Goal: Task Accomplishment & Management: Manage account settings

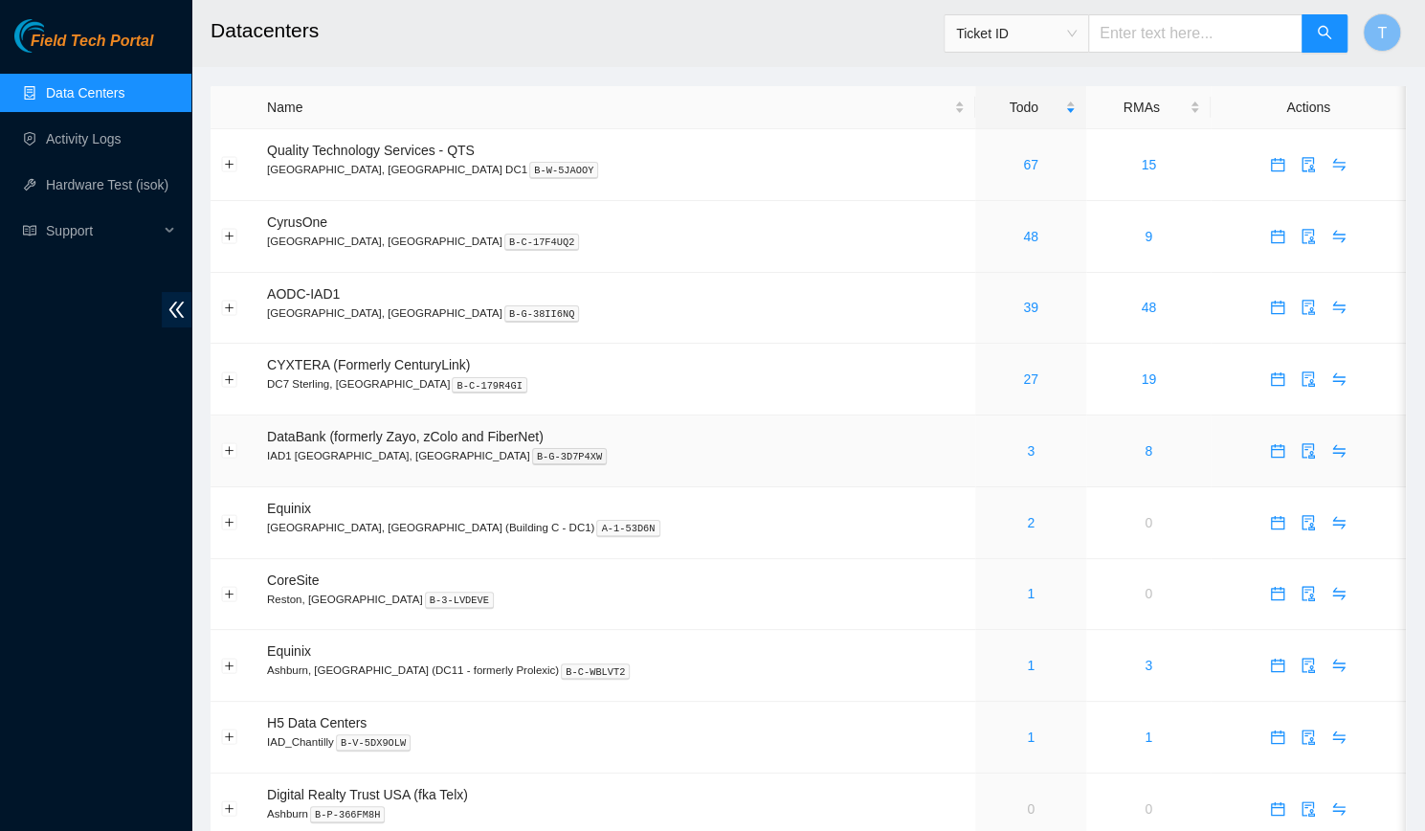
click at [986, 441] on div "3" at bounding box center [1031, 450] width 90 height 21
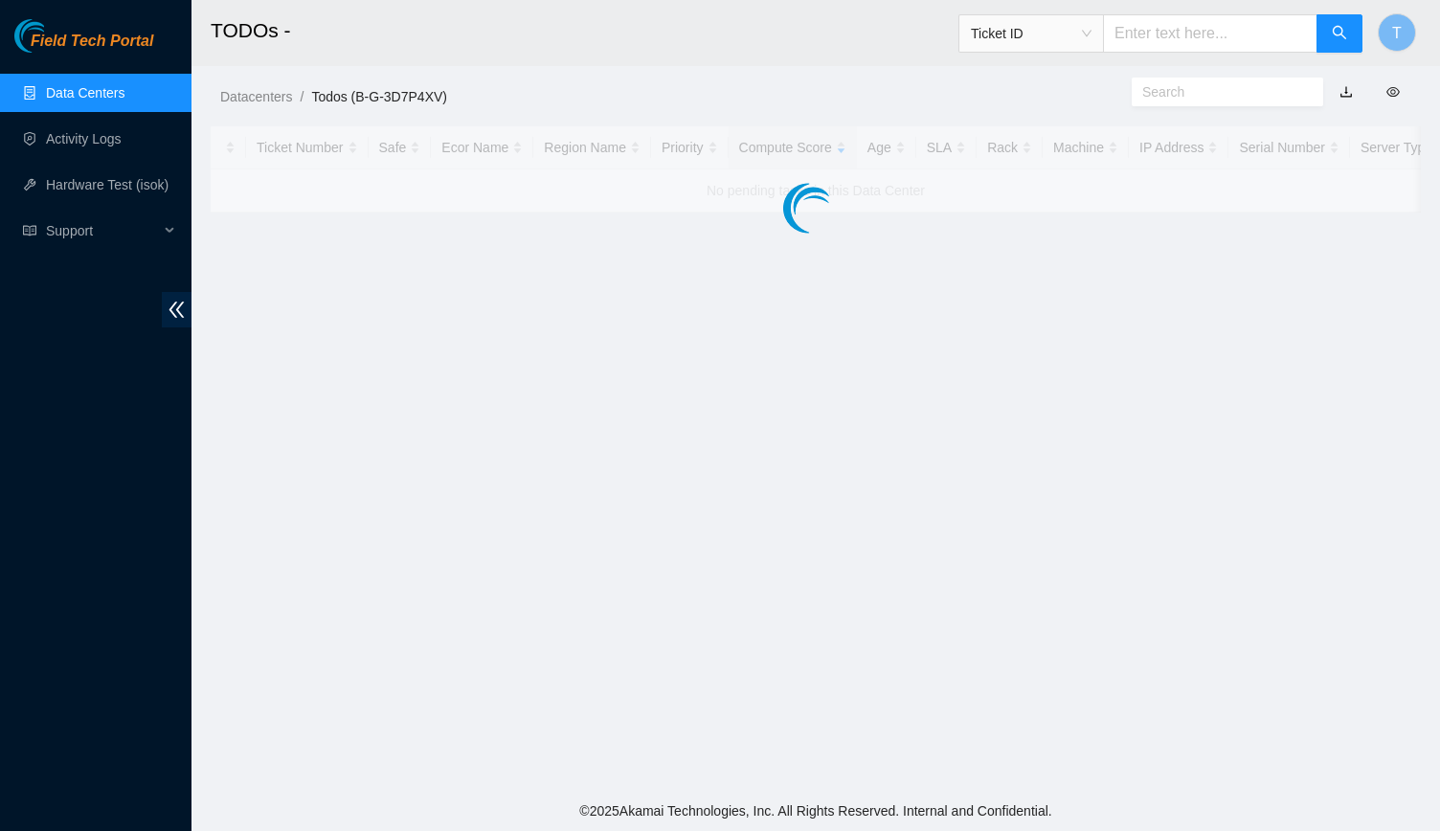
click at [956, 458] on main "TODOs - Ticket ID T Datacenters / Todos (B-G-3D7P4XV) / Ticket Number Safe Ecor…" at bounding box center [815, 395] width 1248 height 791
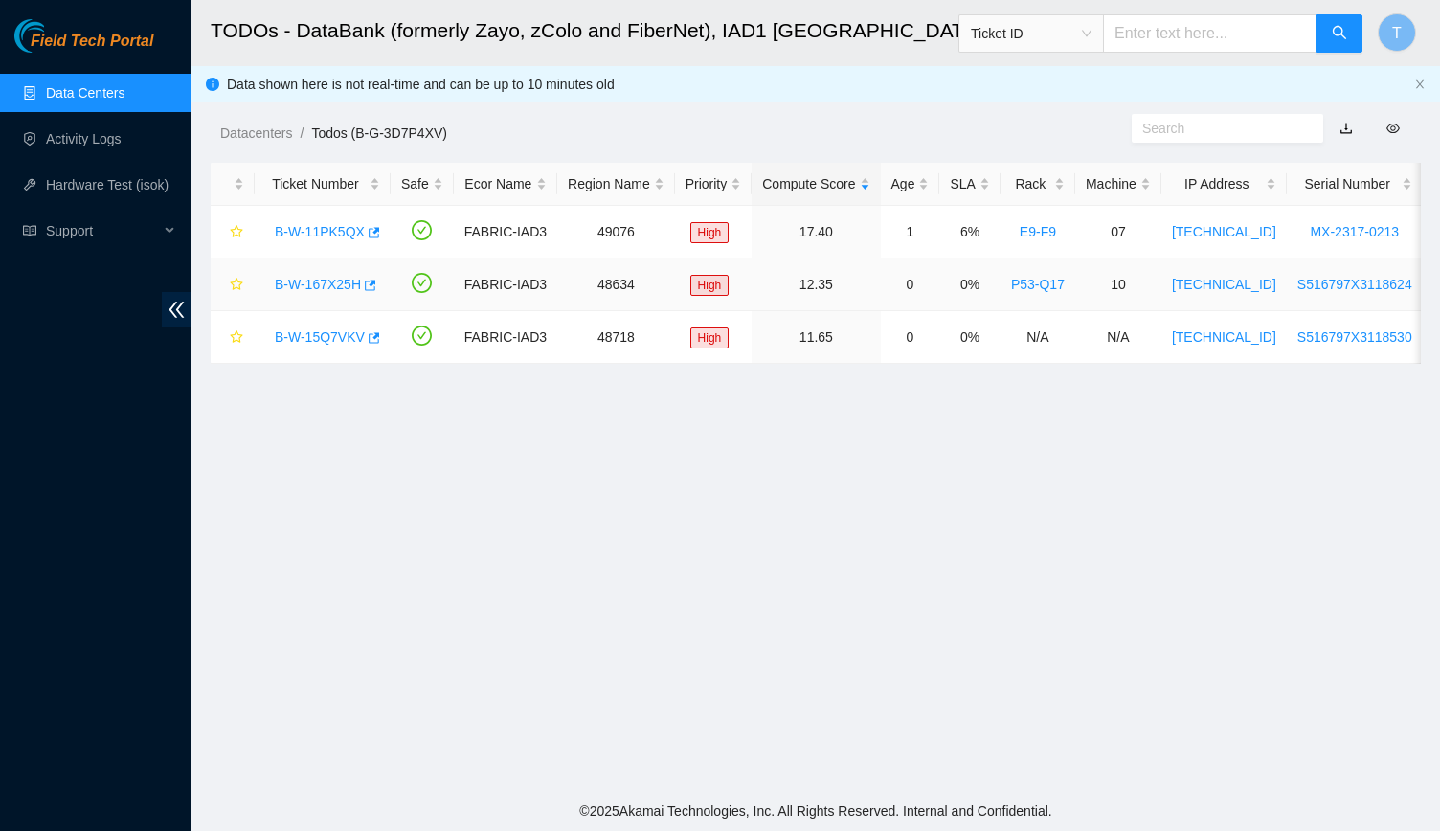
click at [327, 288] on link "B-W-167X25H" at bounding box center [318, 284] width 86 height 15
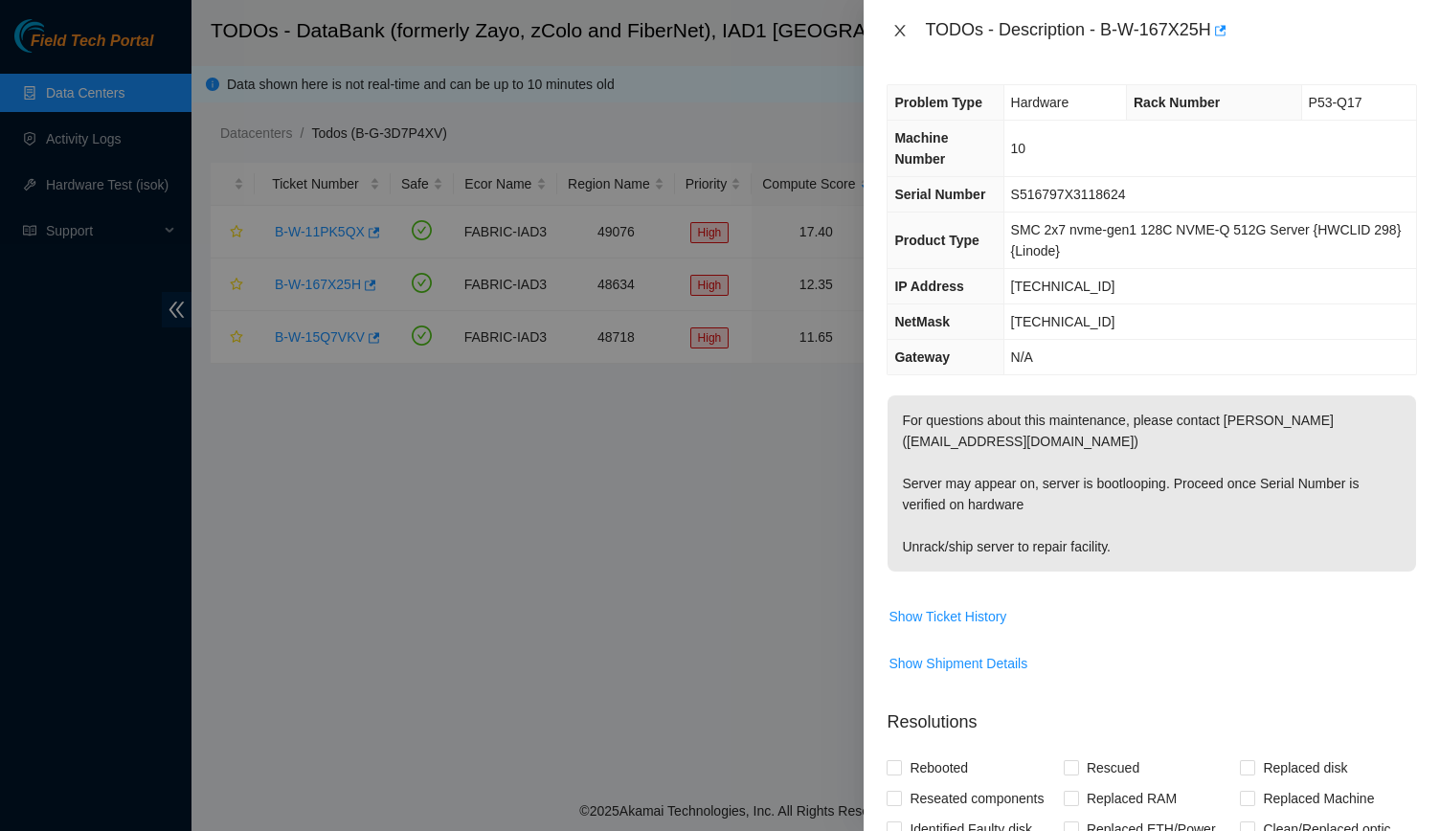
click at [893, 33] on icon "close" at bounding box center [899, 30] width 15 height 15
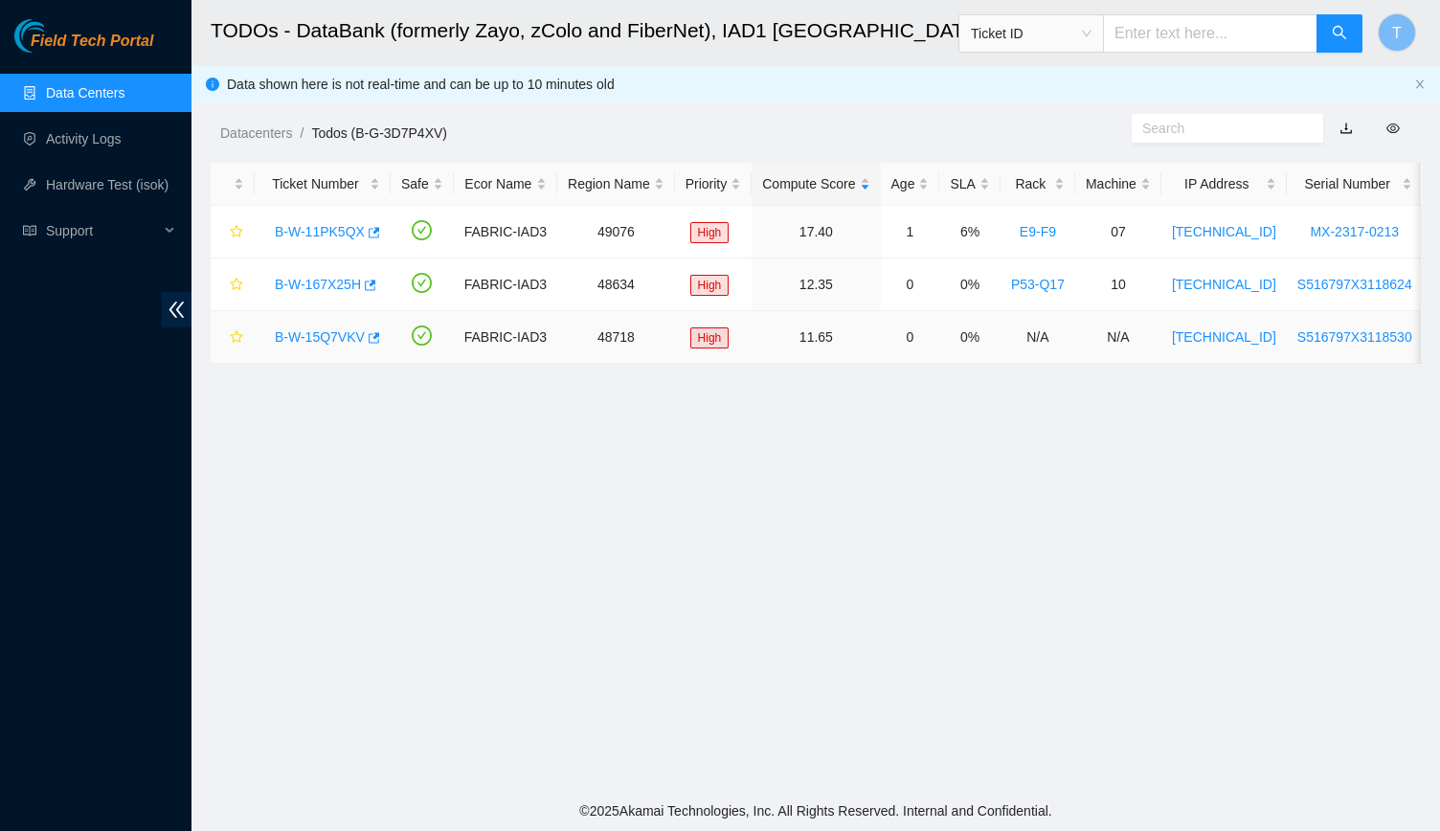
click at [327, 337] on link "B-W-15Q7VKV" at bounding box center [320, 336] width 90 height 15
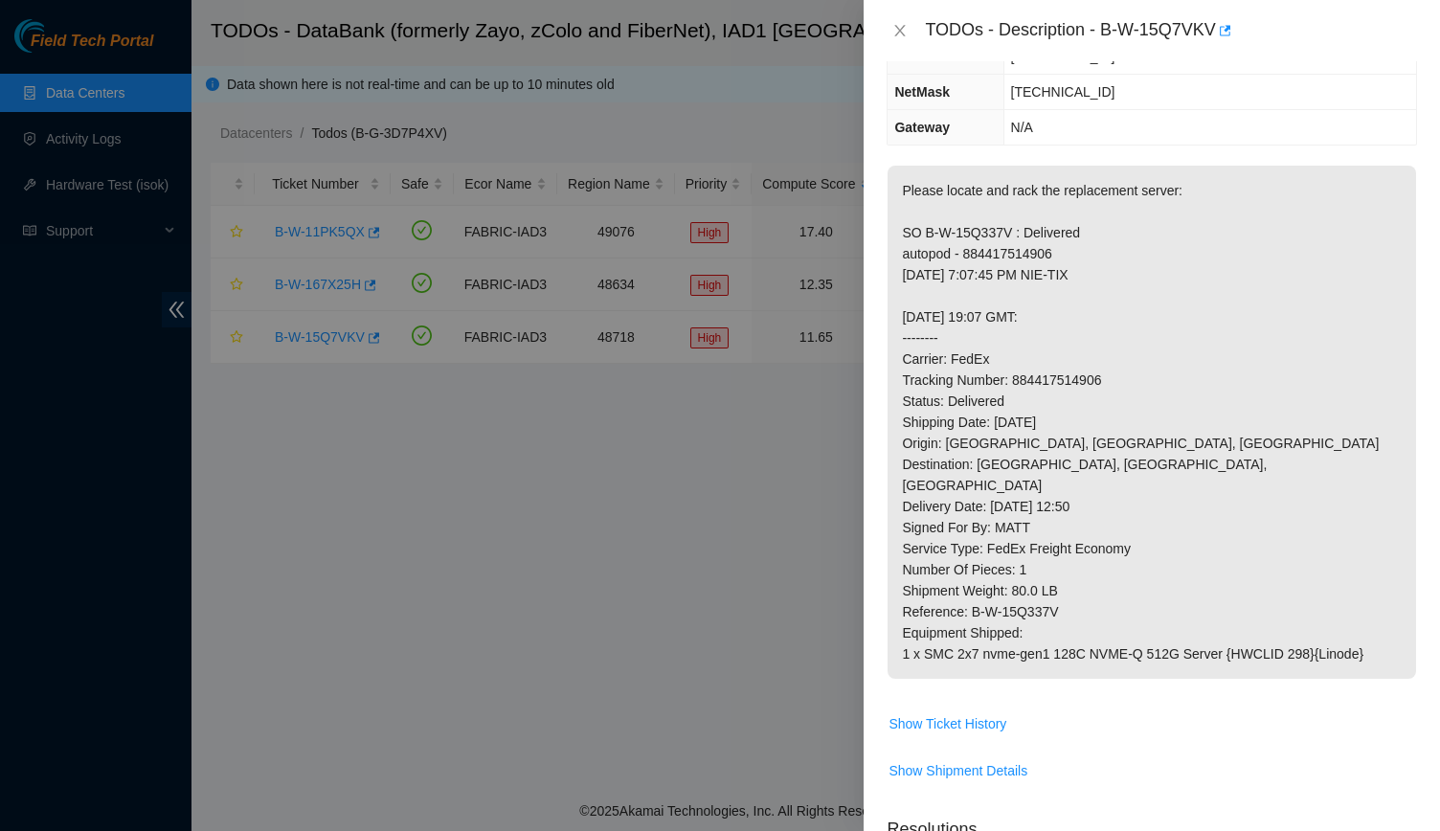
scroll to position [230, 0]
click at [887, 30] on button "Close" at bounding box center [899, 31] width 27 height 18
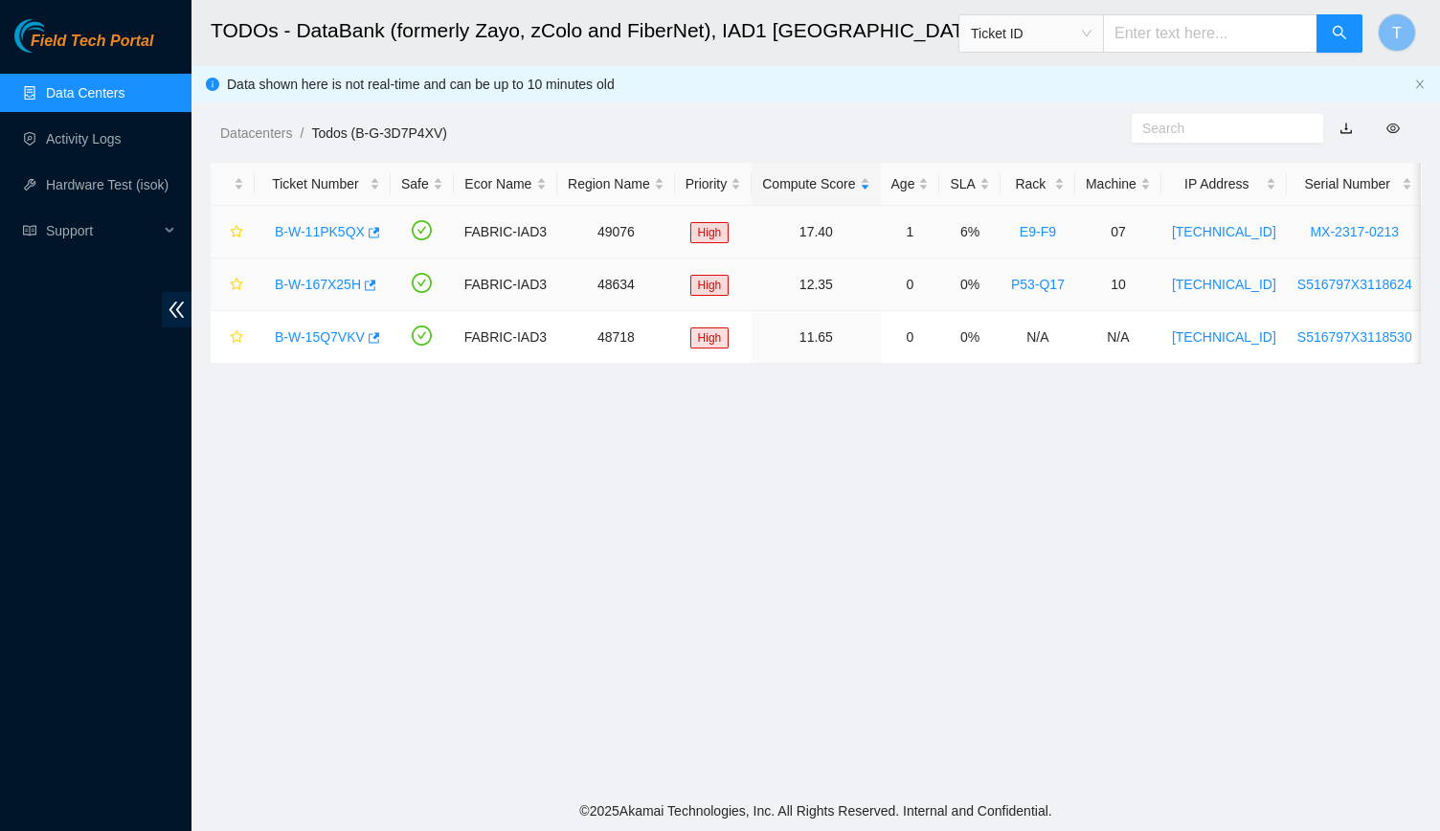
scroll to position [251, 0]
click at [311, 237] on link "B-W-11PK5QX" at bounding box center [320, 231] width 90 height 15
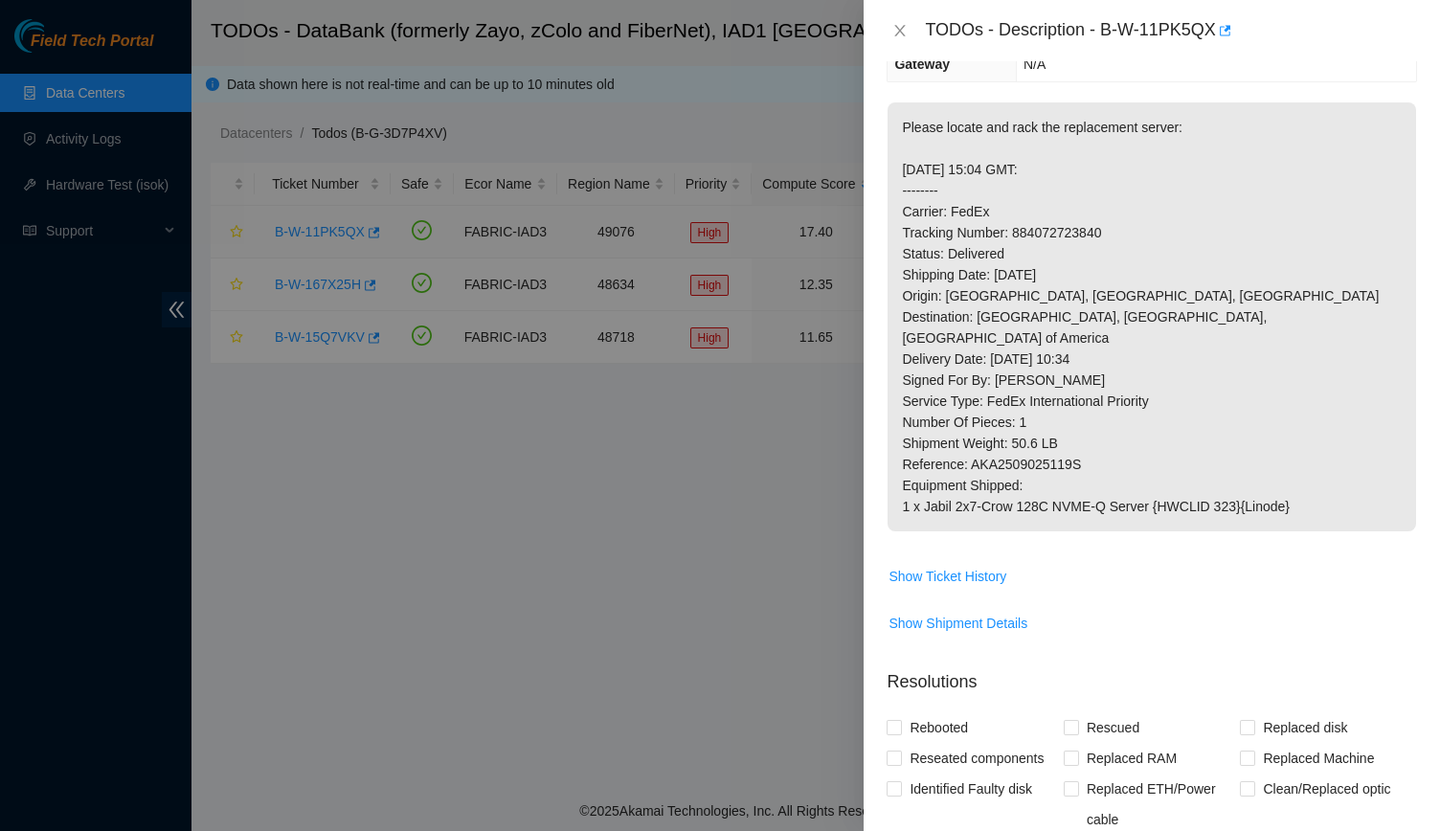
scroll to position [188, 0]
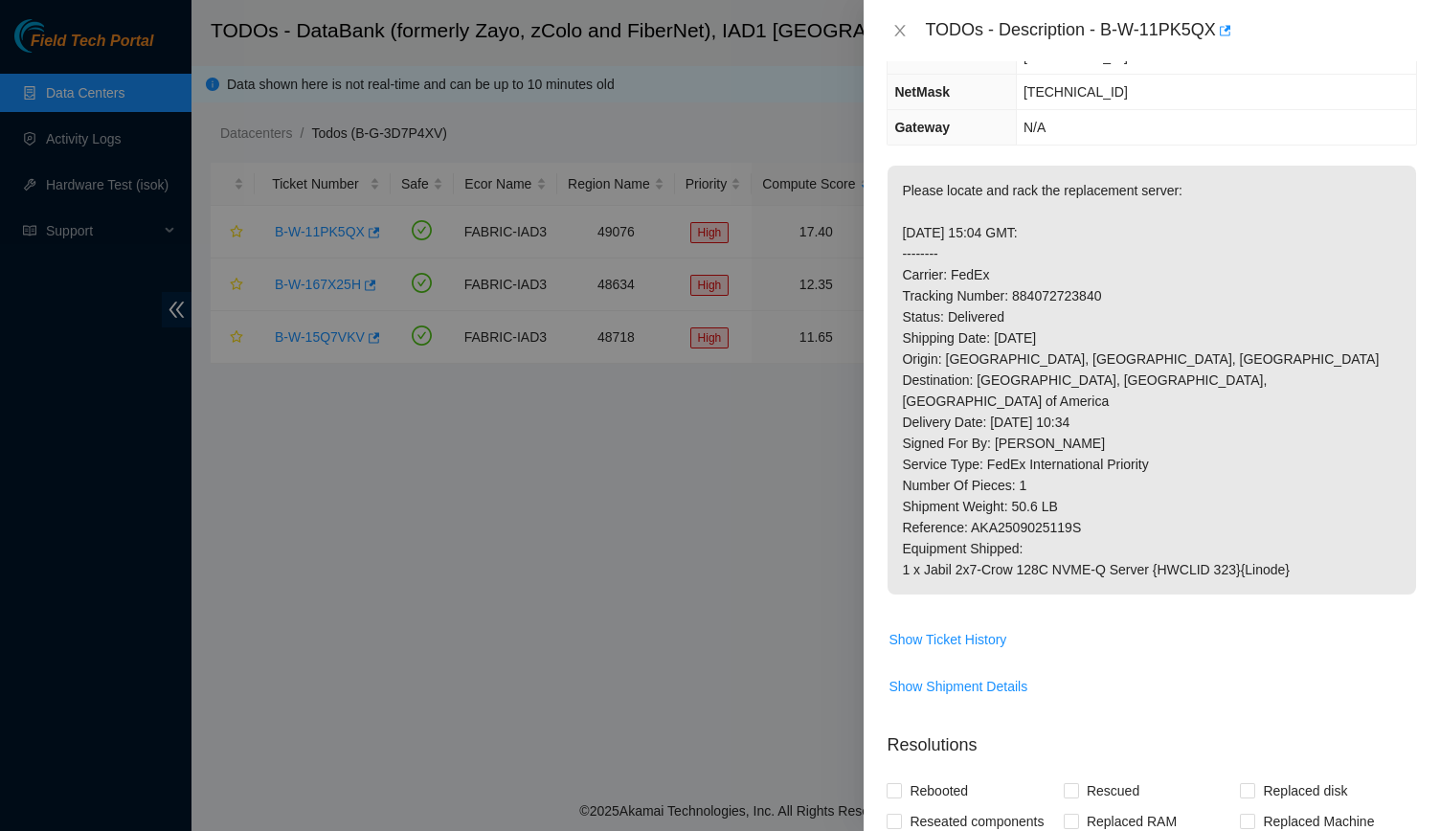
click at [607, 186] on div at bounding box center [720, 415] width 1440 height 831
